Goal: Task Accomplishment & Management: Complete application form

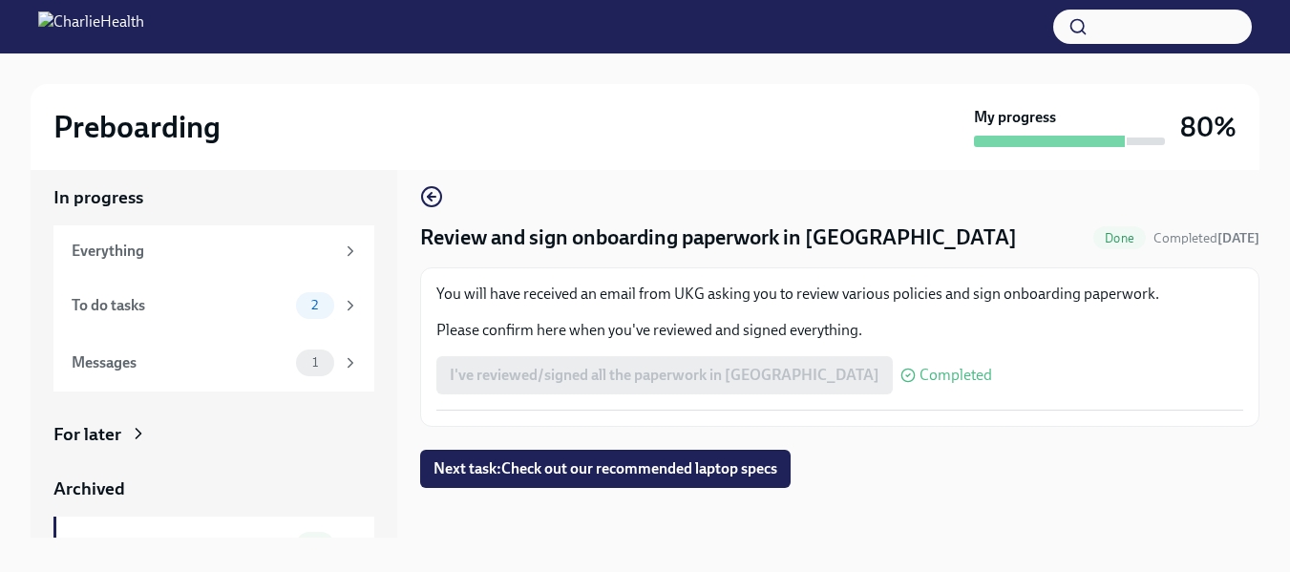
scroll to position [34, 0]
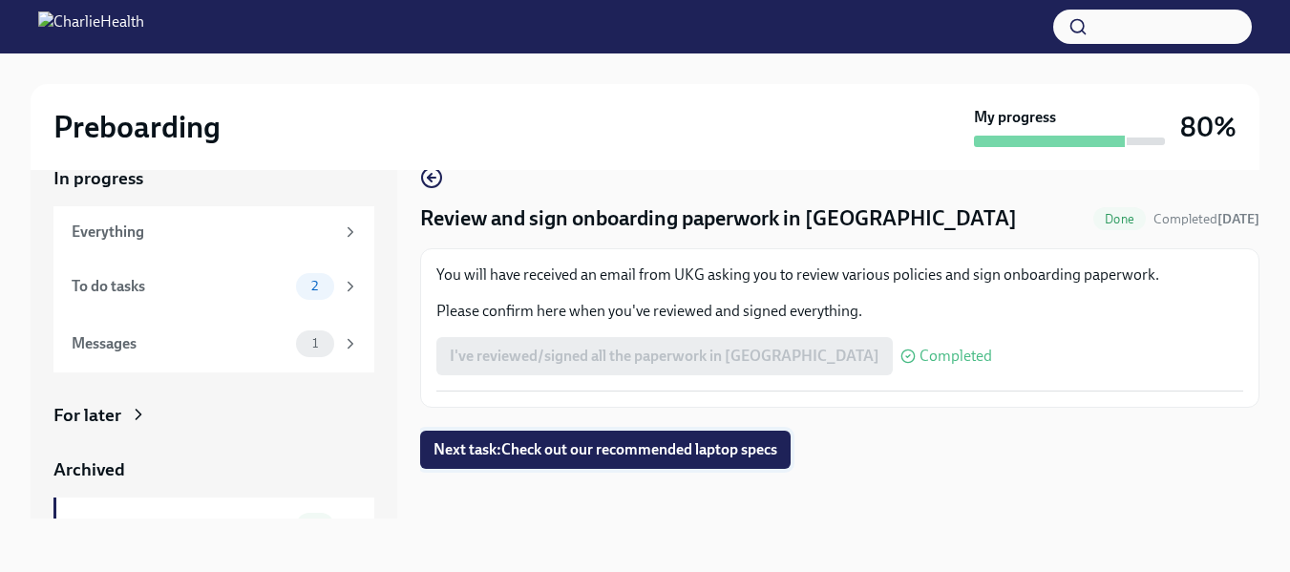
click at [540, 443] on span "Next task : Check out our recommended laptop specs" at bounding box center [606, 449] width 344 height 19
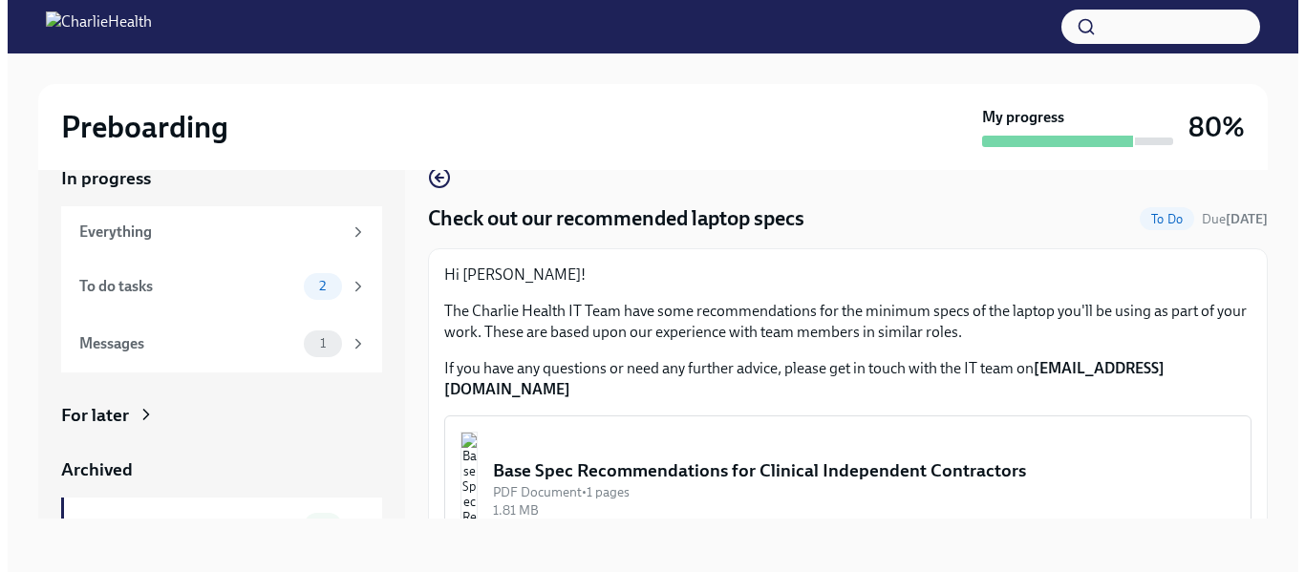
scroll to position [39, 0]
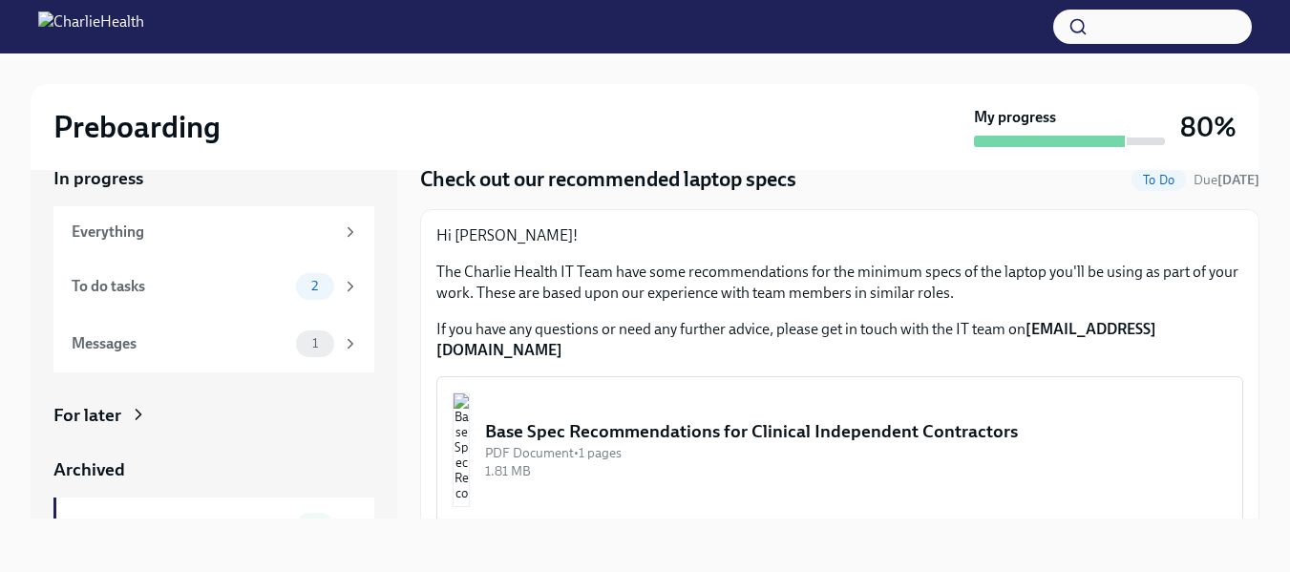
click at [470, 429] on img "button" at bounding box center [461, 450] width 17 height 115
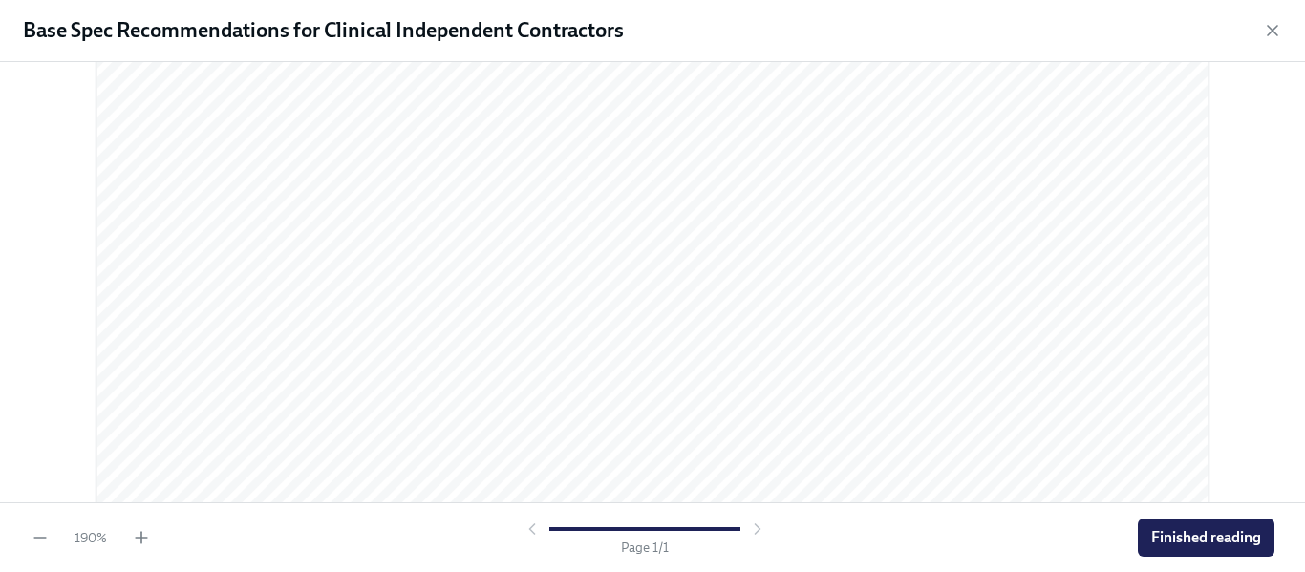
scroll to position [1018, 0]
click at [1229, 528] on span "Finished reading" at bounding box center [1206, 537] width 110 height 19
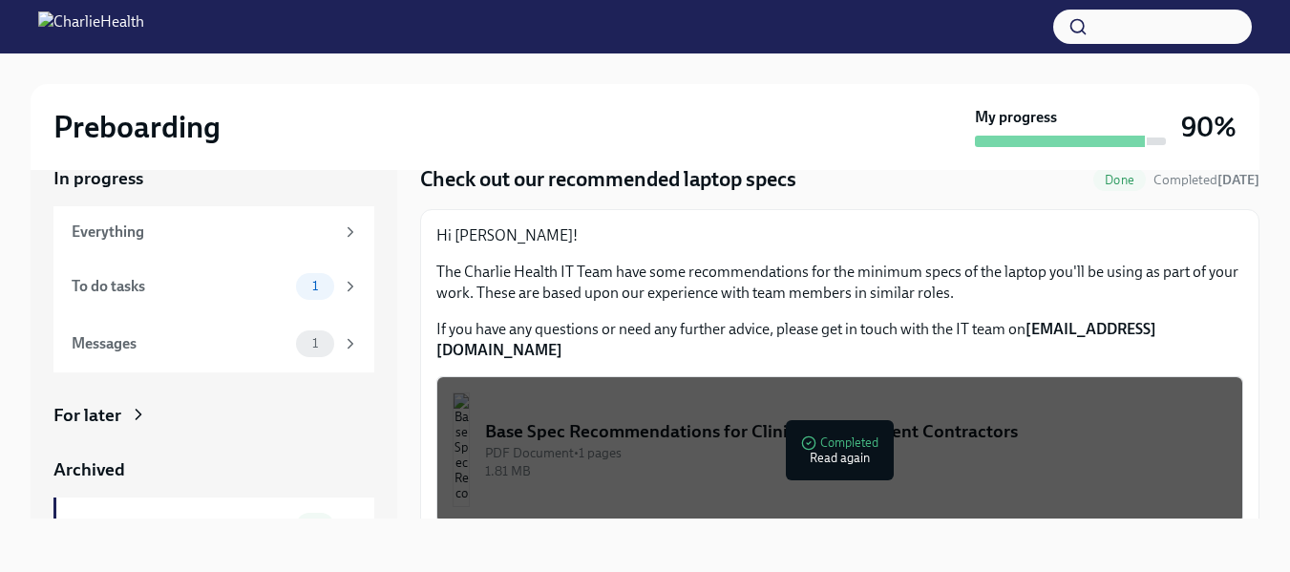
scroll to position [0, 0]
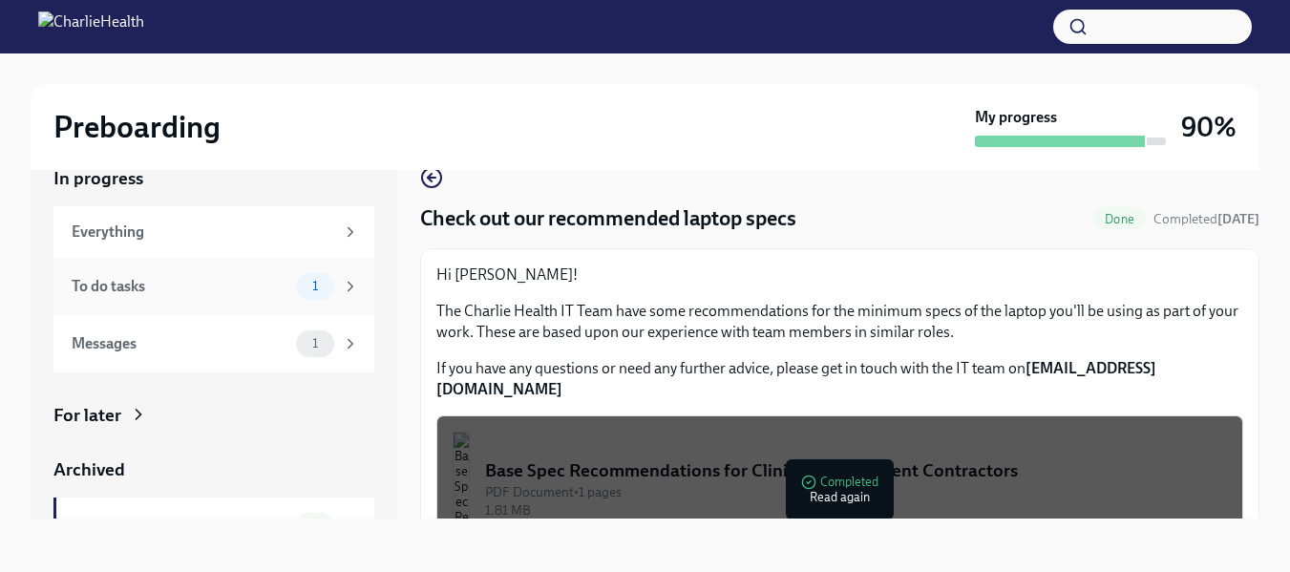
click at [296, 278] on div "1" at bounding box center [315, 286] width 38 height 27
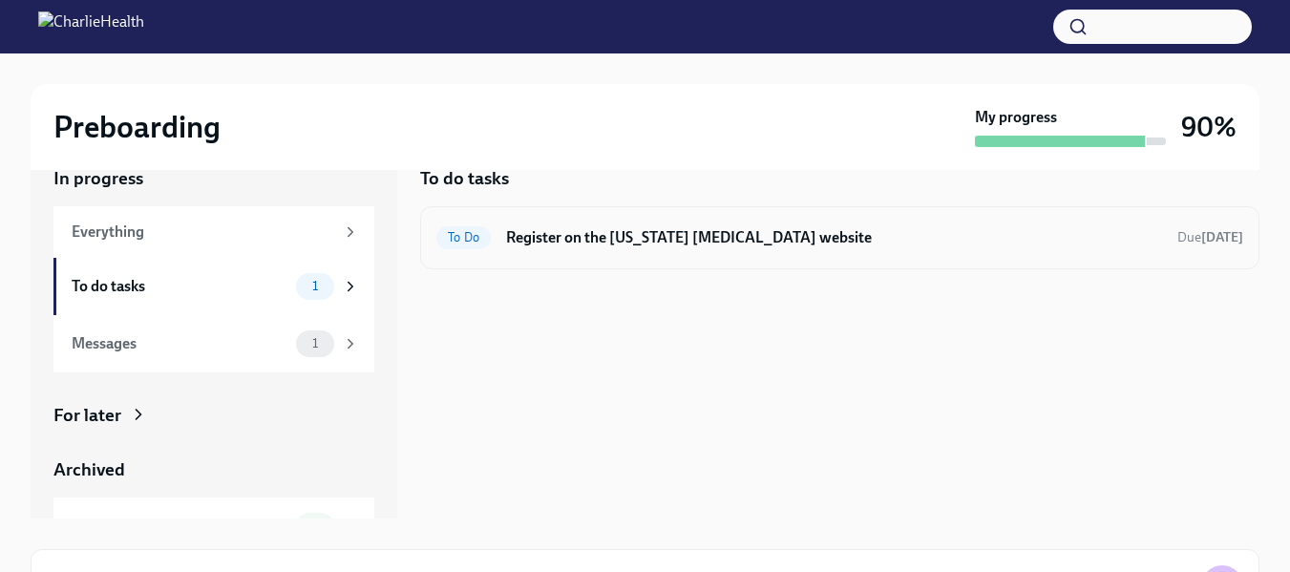
click at [695, 229] on h6 "Register on the [US_STATE] [MEDICAL_DATA] website" at bounding box center [834, 237] width 656 height 21
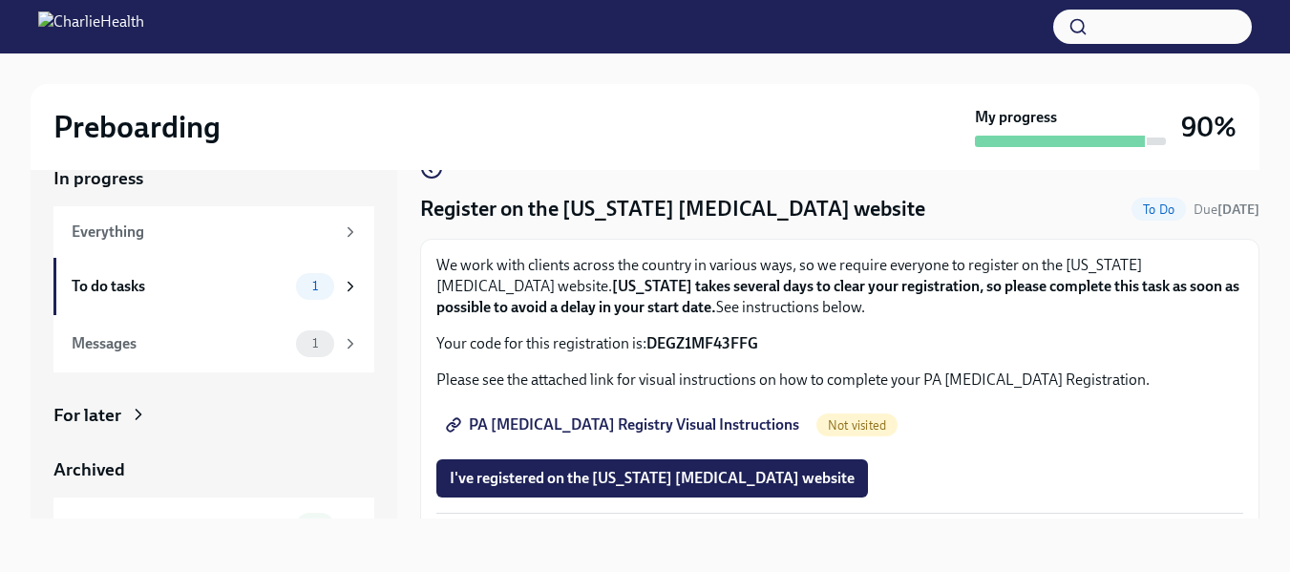
scroll to position [21, 0]
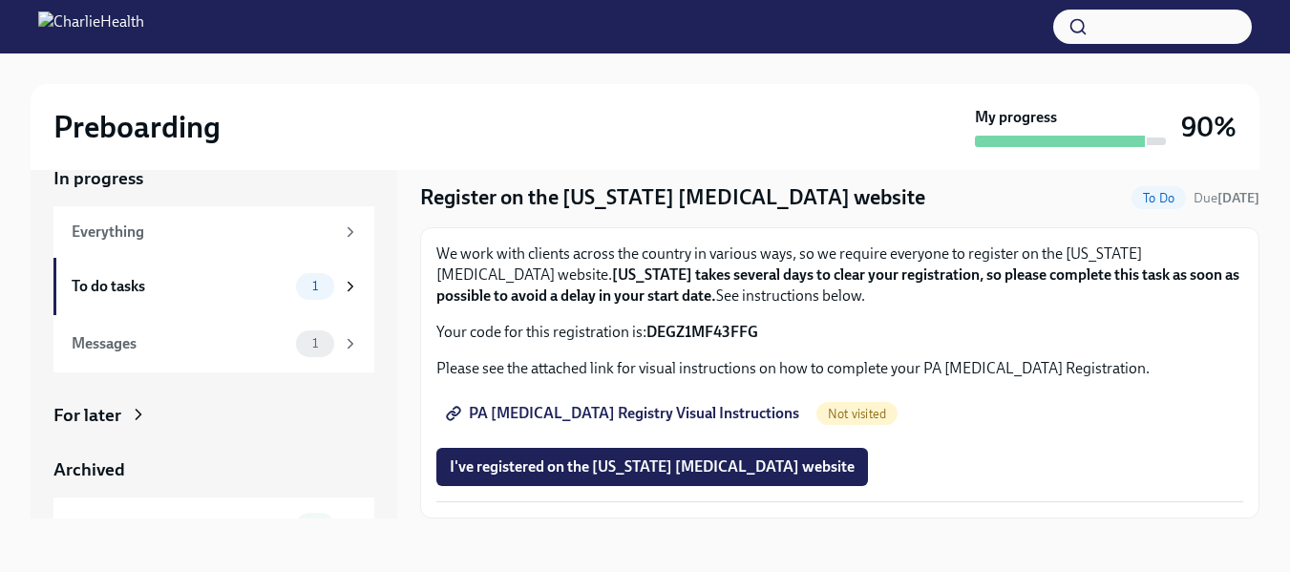
click at [687, 418] on span "PA [MEDICAL_DATA] Registry Visual Instructions" at bounding box center [625, 413] width 350 height 19
click at [691, 460] on span "I've registered on the [US_STATE] [MEDICAL_DATA] website" at bounding box center [652, 467] width 405 height 19
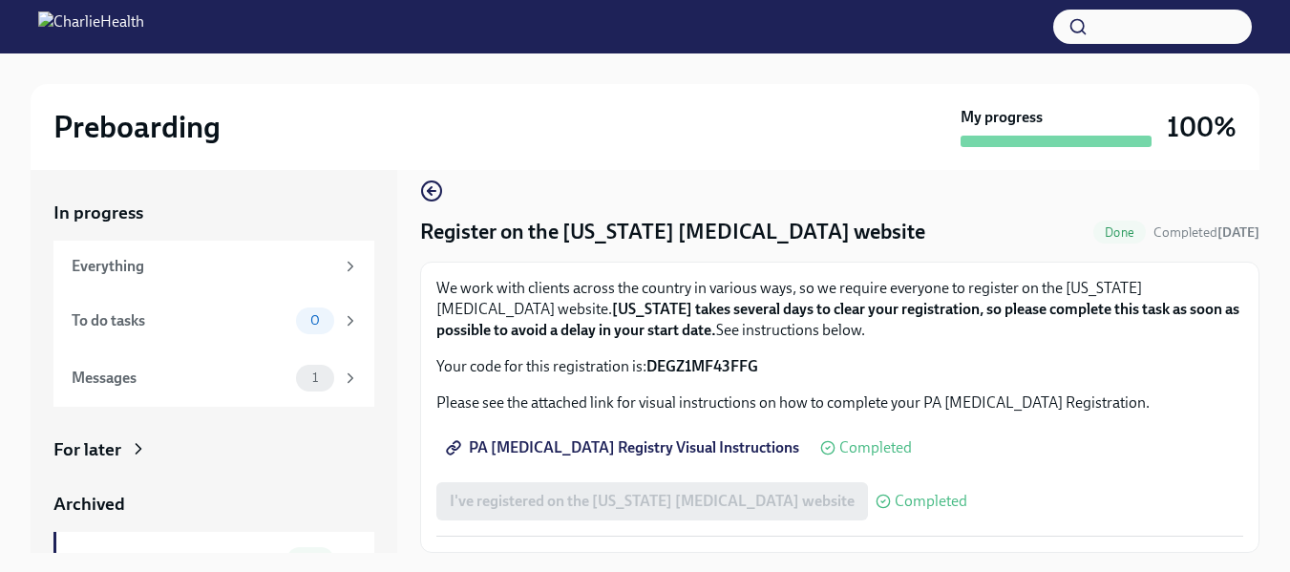
scroll to position [34, 0]
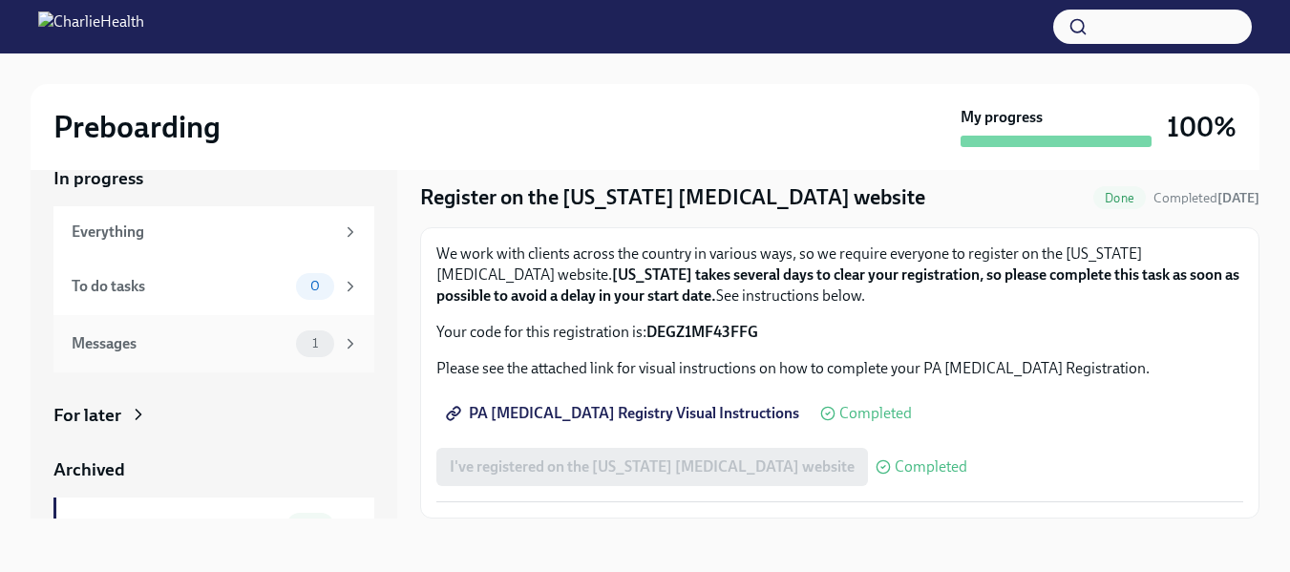
click at [127, 339] on div "Messages" at bounding box center [180, 343] width 217 height 21
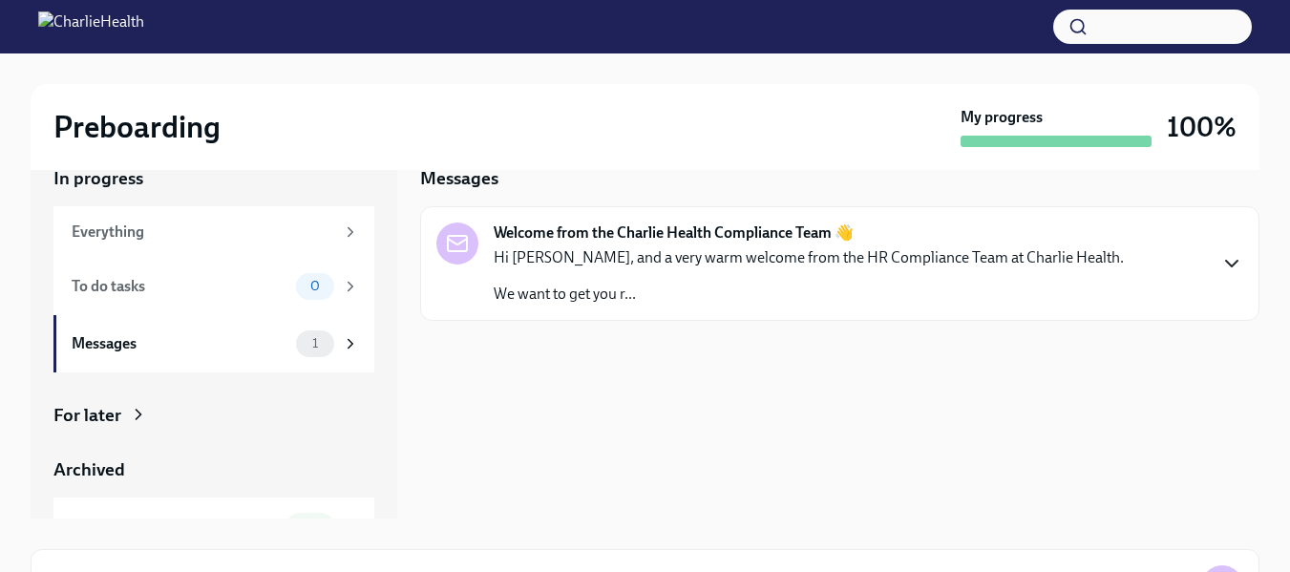
click at [1236, 258] on icon "button" at bounding box center [1232, 263] width 23 height 23
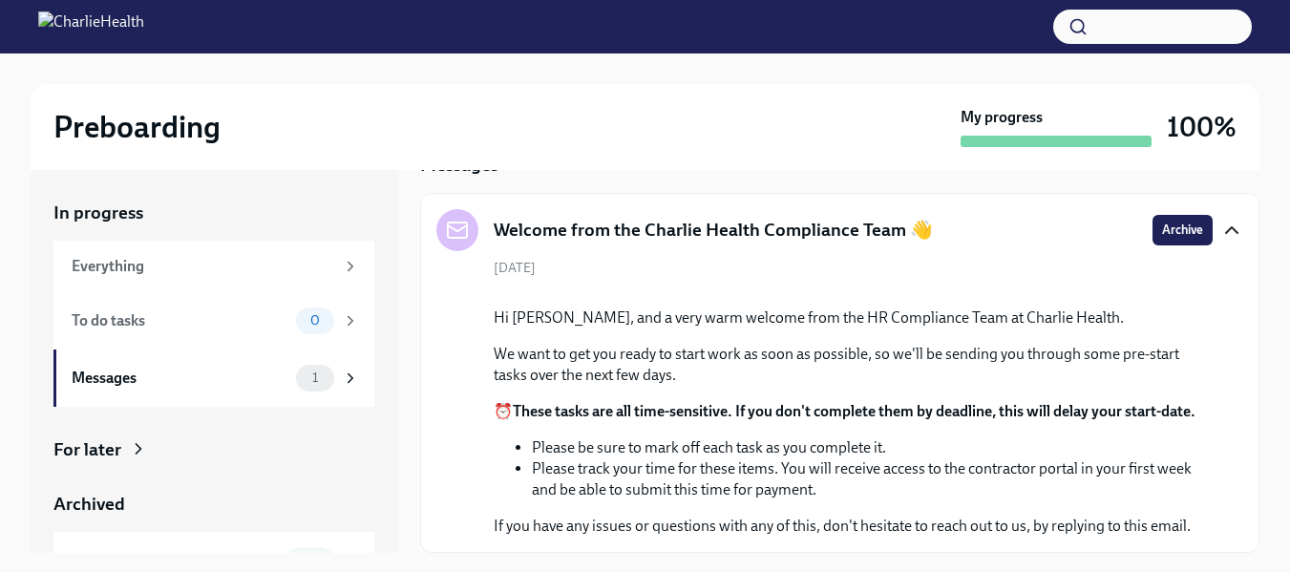
scroll to position [94, 0]
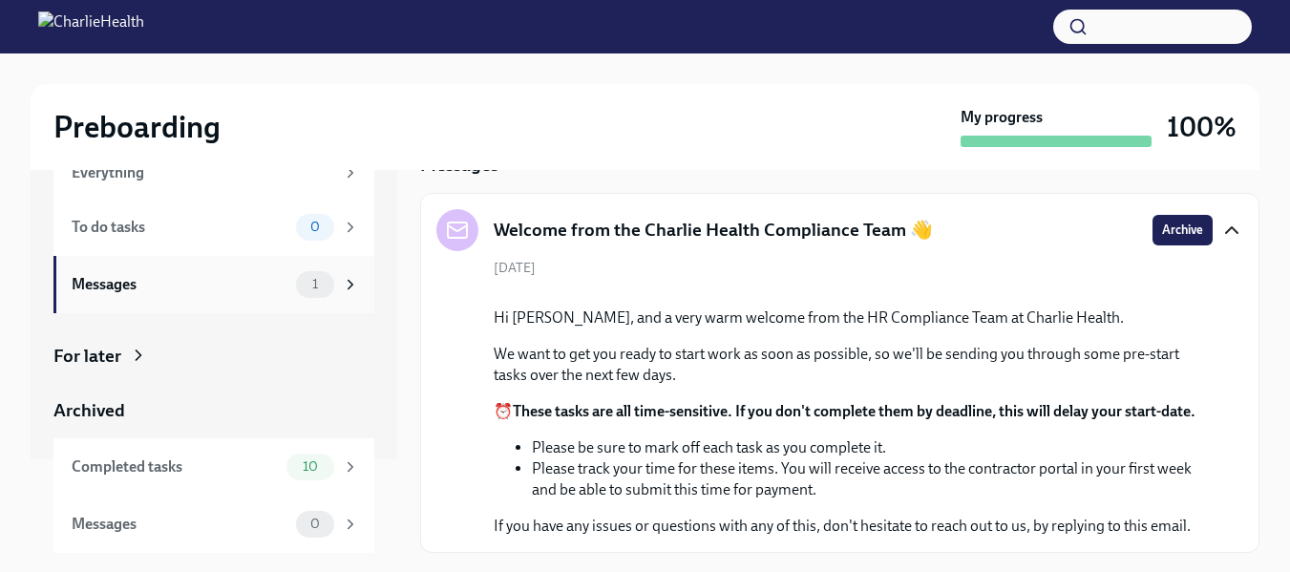
click at [211, 289] on div "Messages" at bounding box center [180, 284] width 217 height 21
click at [342, 287] on icon at bounding box center [350, 284] width 17 height 17
click at [309, 287] on span "1" at bounding box center [315, 284] width 29 height 14
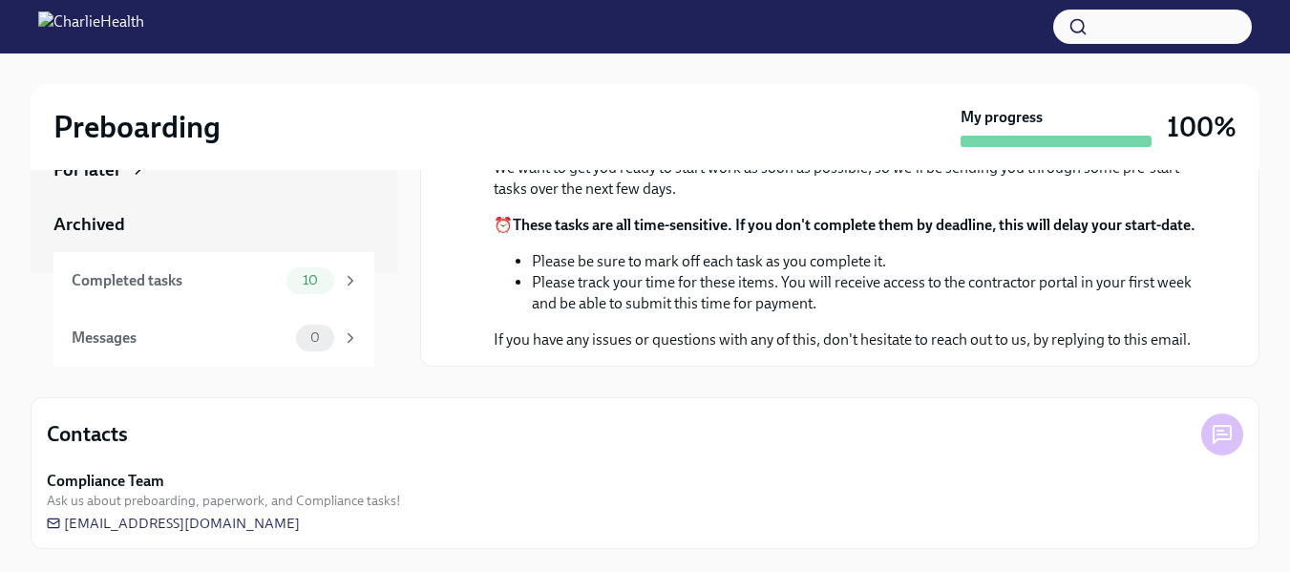
scroll to position [0, 0]
